Goal: Task Accomplishment & Management: Use online tool/utility

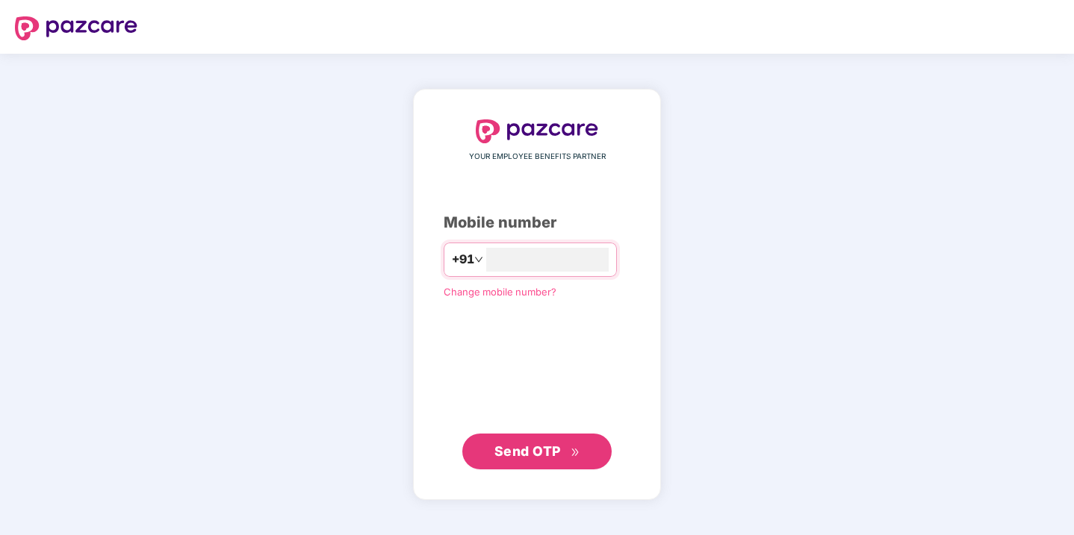
type input "**********"
click at [519, 465] on button "Send OTP" at bounding box center [536, 452] width 149 height 36
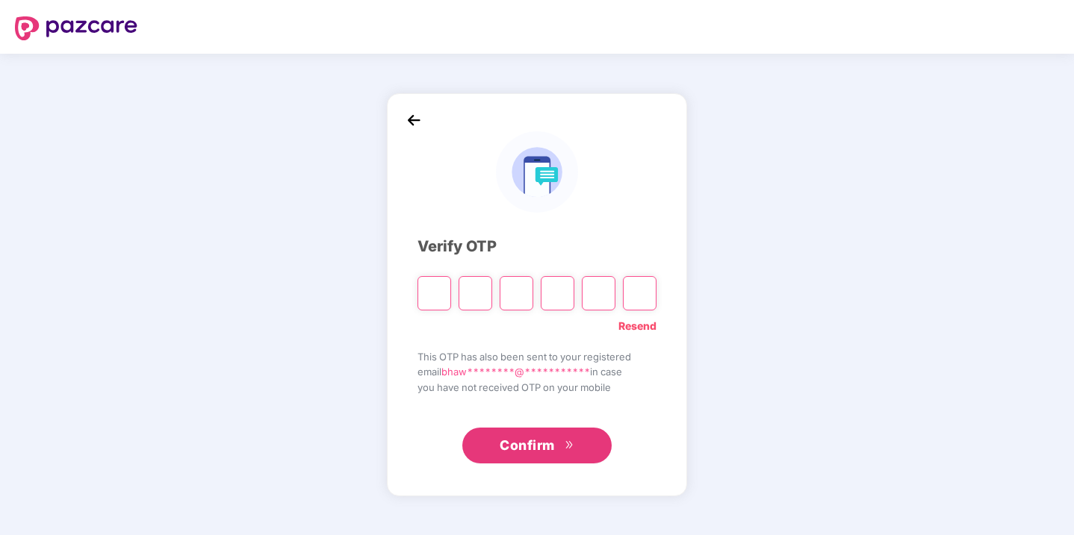
type input "*"
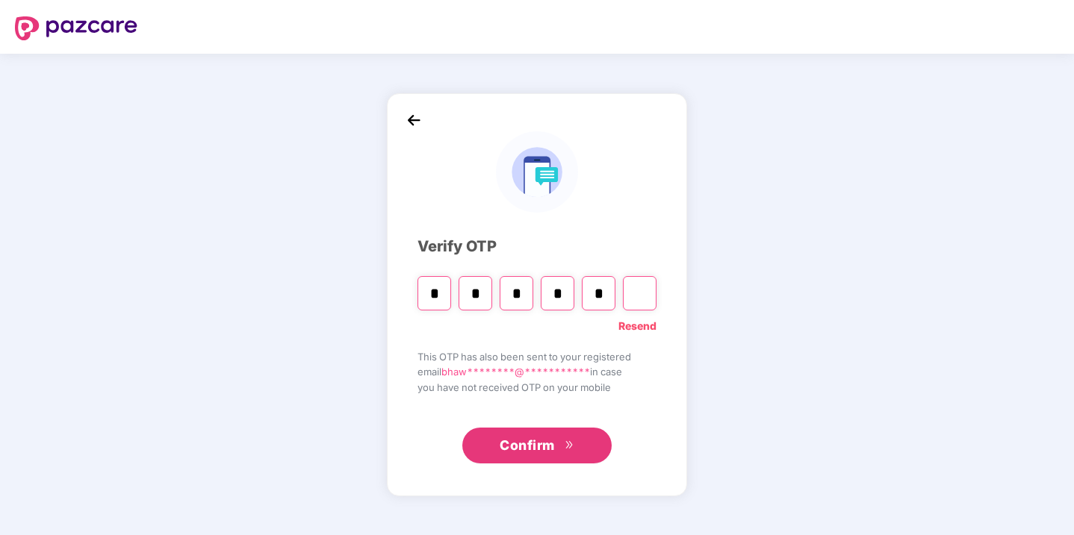
type input "*"
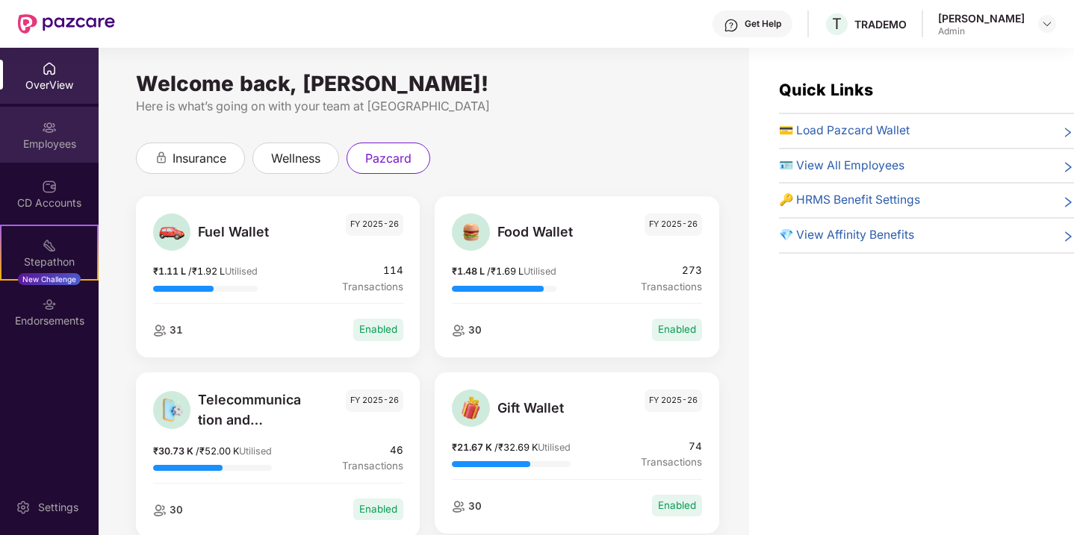
click at [55, 115] on div "Employees" at bounding box center [49, 135] width 99 height 56
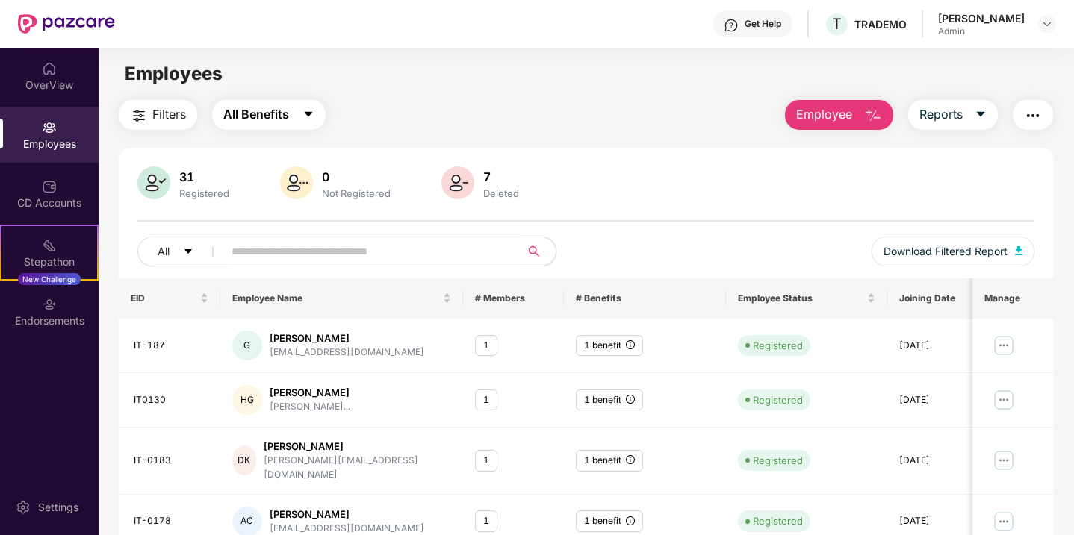
click at [291, 116] on button "All Benefits" at bounding box center [269, 115] width 114 height 30
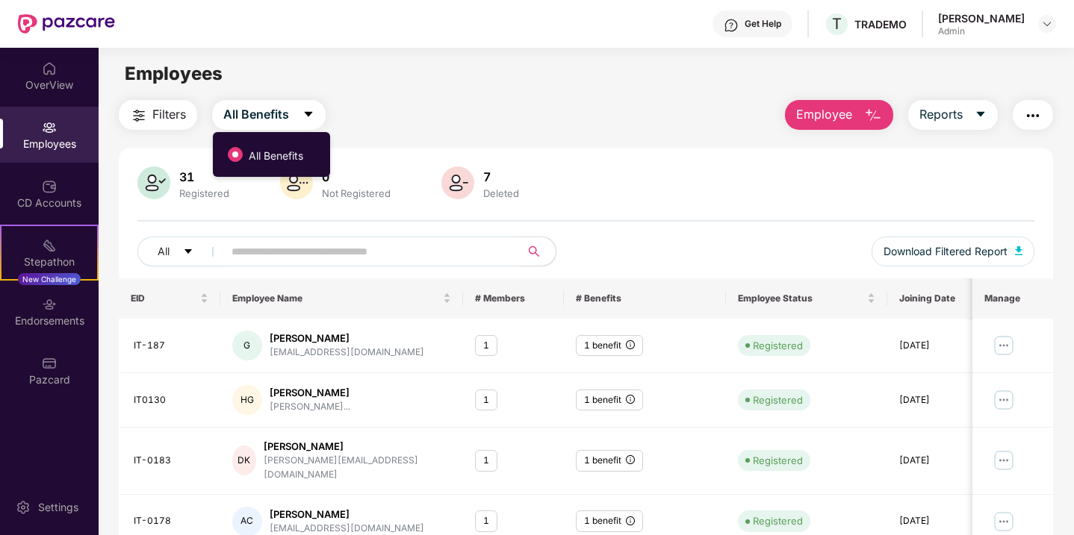
click at [1049, 111] on button "button" at bounding box center [1033, 115] width 40 height 30
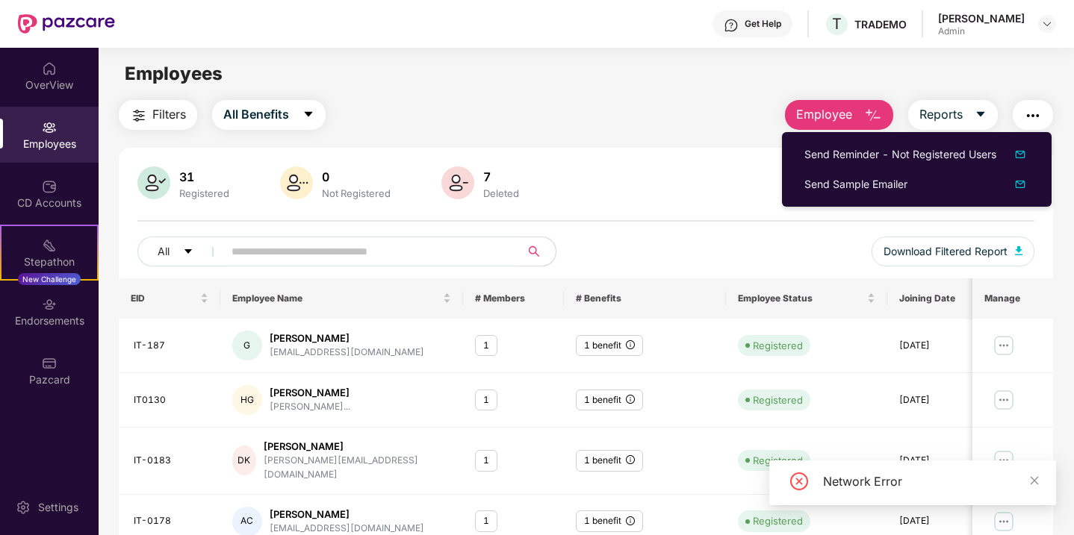
click at [1010, 20] on div "Bhawna" at bounding box center [981, 18] width 87 height 14
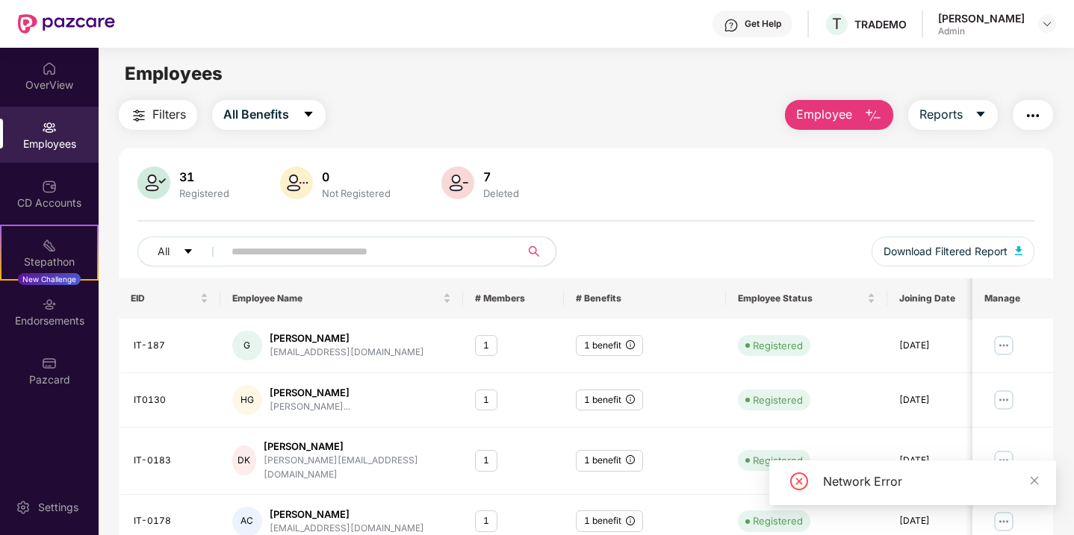
click at [1041, 33] on div "Bhawna Admin" at bounding box center [997, 24] width 118 height 26
click at [62, 370] on div "Pazcard" at bounding box center [49, 371] width 99 height 56
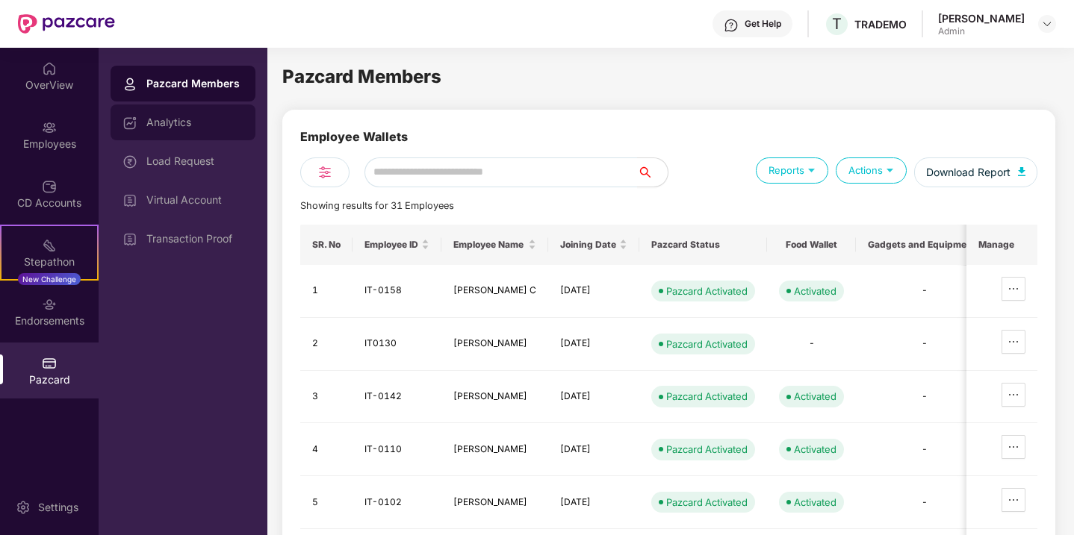
click at [184, 132] on div "Analytics" at bounding box center [183, 123] width 145 height 36
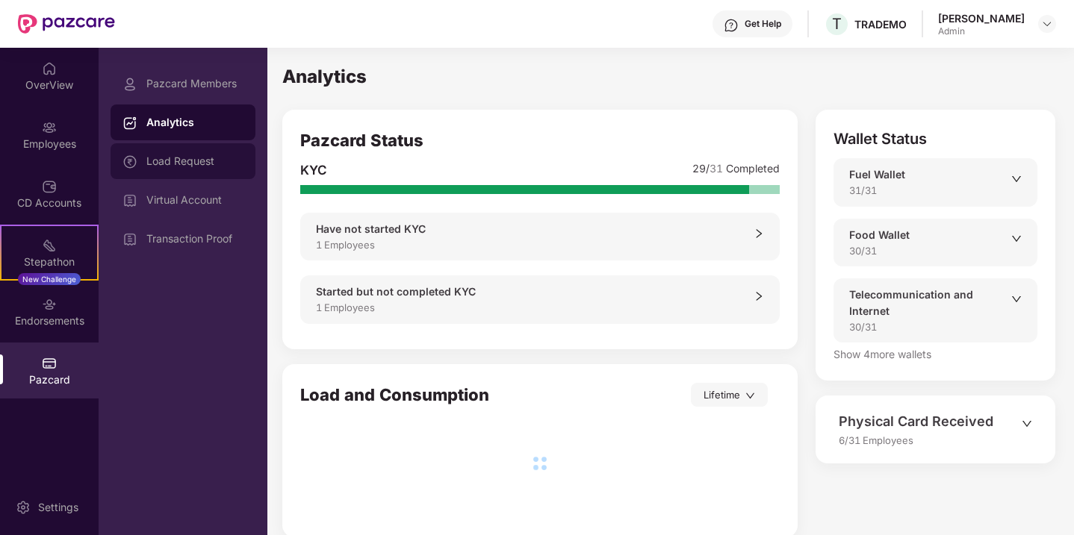
click at [187, 172] on div "Load Request" at bounding box center [183, 161] width 145 height 36
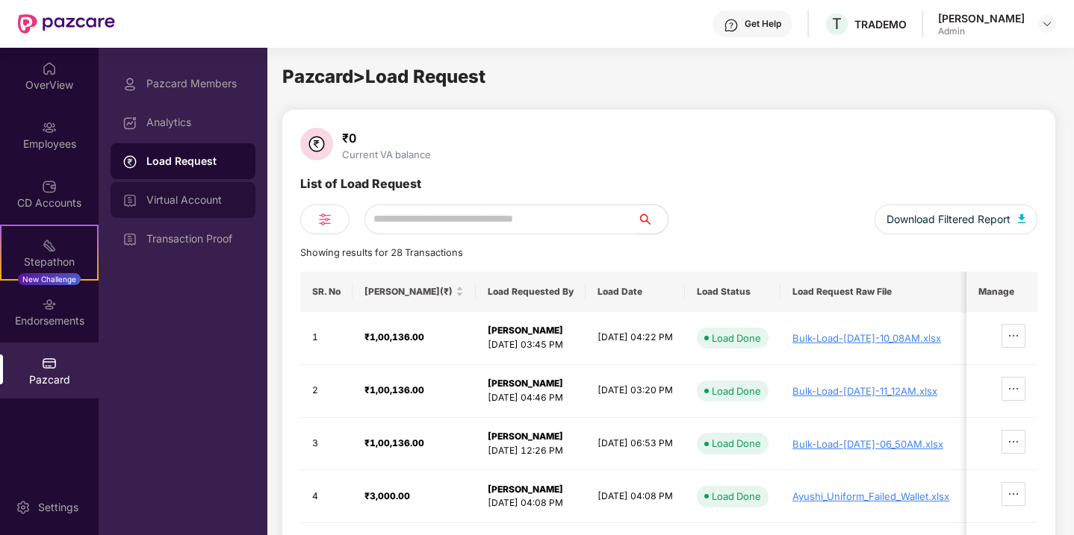
click at [175, 212] on div "Virtual Account" at bounding box center [183, 200] width 145 height 36
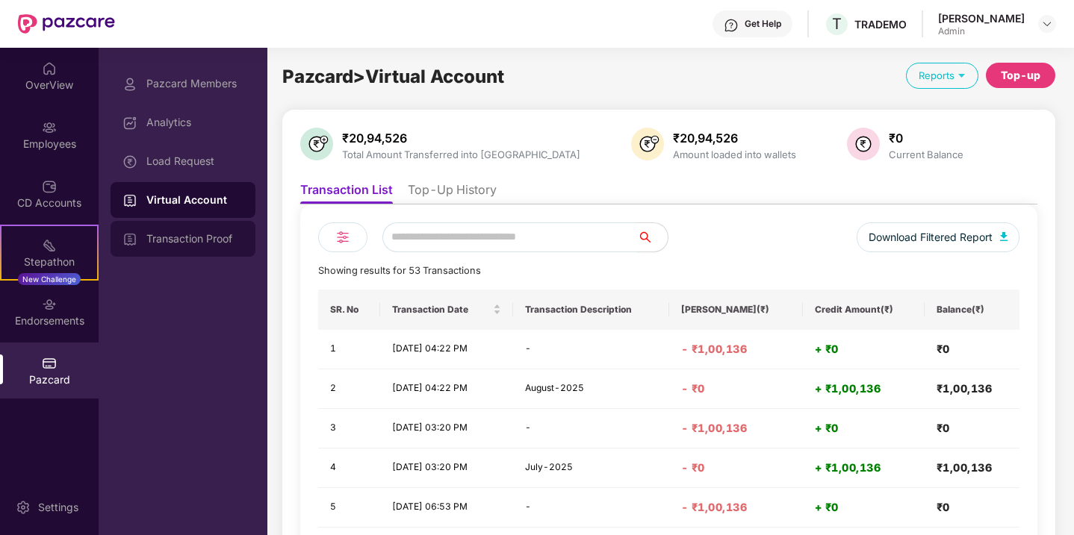
click at [174, 241] on div "Transaction Proof" at bounding box center [194, 239] width 97 height 12
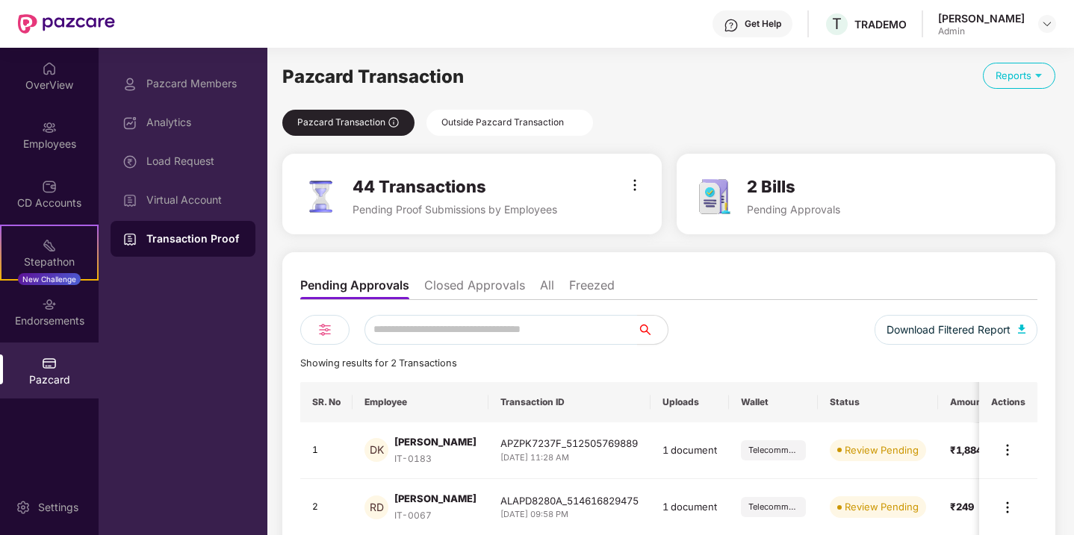
click at [502, 128] on div "Outside Pazcard Transaction" at bounding box center [509, 123] width 167 height 26
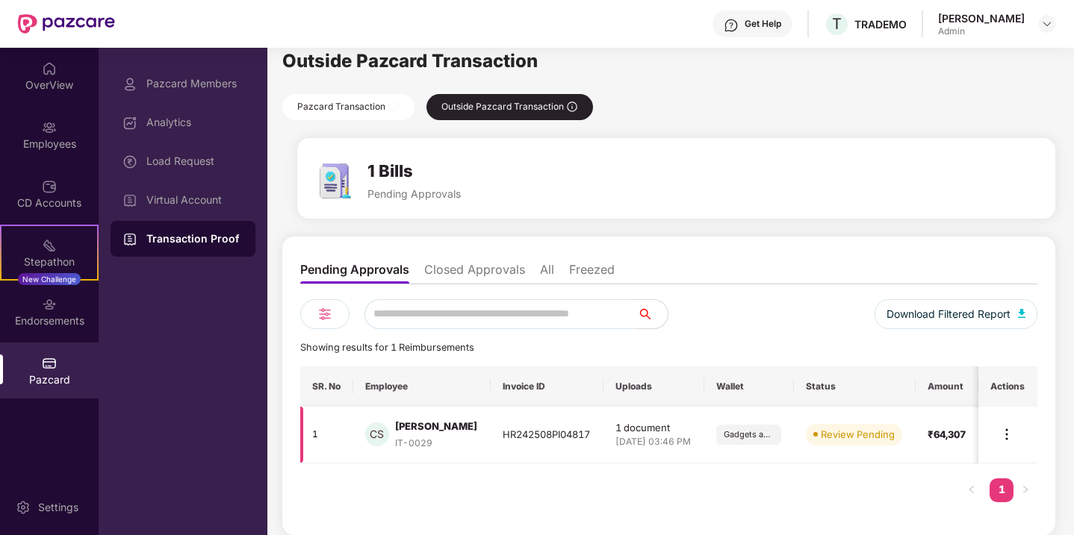
scroll to position [0, 19]
click at [1013, 433] on img at bounding box center [1007, 435] width 18 height 18
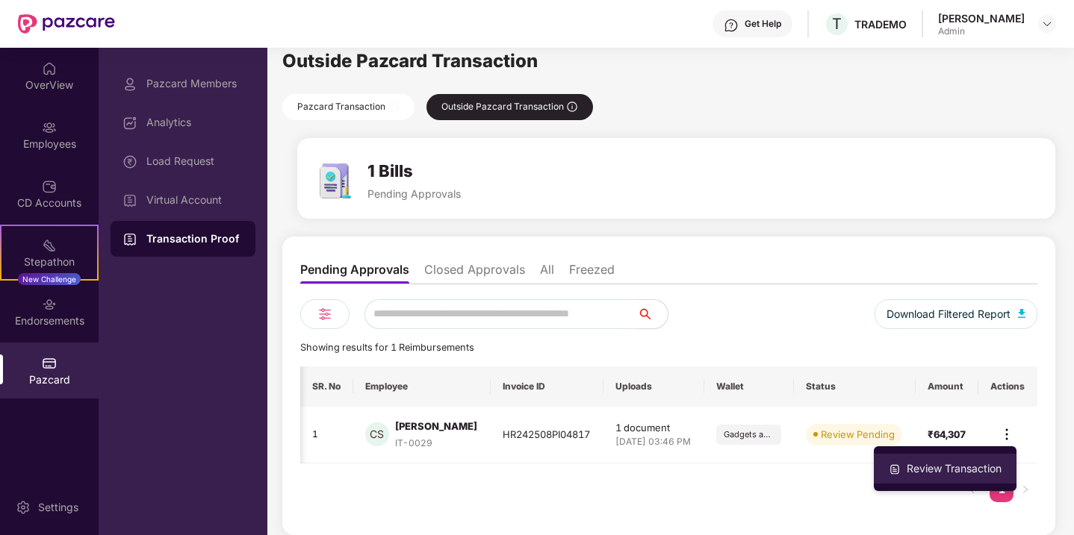
click at [928, 466] on div "Review Transaction" at bounding box center [954, 469] width 101 height 16
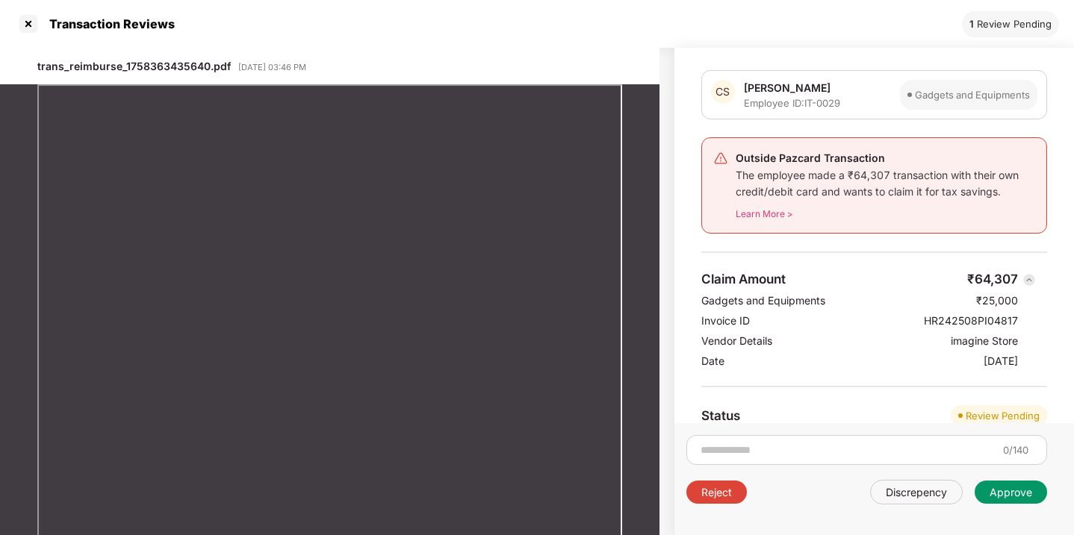
click at [1012, 492] on div "Approve" at bounding box center [1011, 492] width 43 height 14
